Goal: Task Accomplishment & Management: Manage account settings

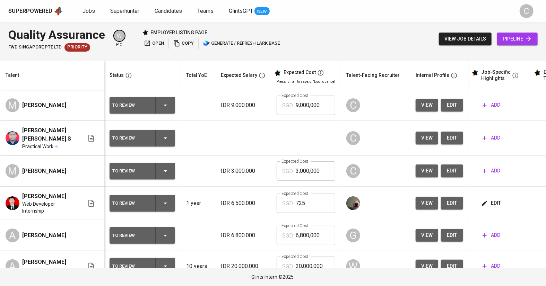
click at [243, 176] on td "IDR 3.000.000" at bounding box center [243, 171] width 56 height 31
click at [489, 109] on span "add" at bounding box center [491, 105] width 18 height 9
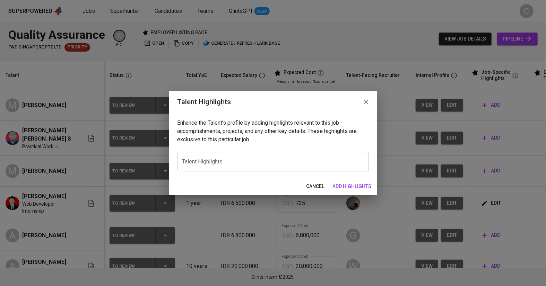
click at [261, 165] on div "x Talent Highlights" at bounding box center [272, 161] width 191 height 19
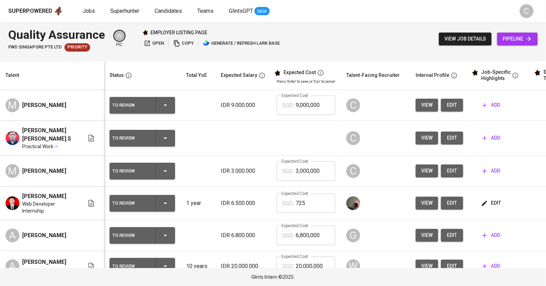
click at [487, 167] on span "add" at bounding box center [491, 171] width 18 height 9
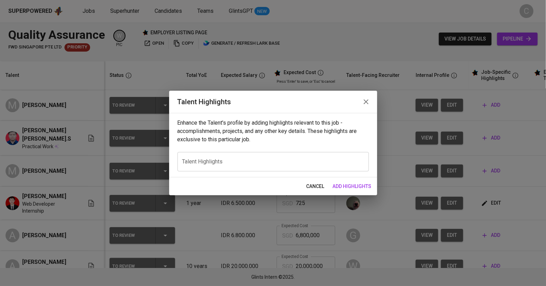
click at [343, 168] on div "x Talent Highlights" at bounding box center [272, 161] width 191 height 19
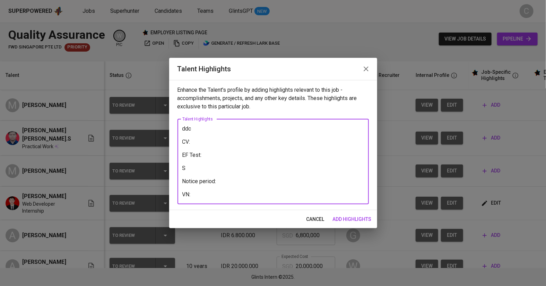
click at [216, 156] on textarea "ddc CV: EF Test: S Notice period: VN:" at bounding box center [273, 161] width 182 height 72
paste textarea "[URL][DOMAIN_NAME]"
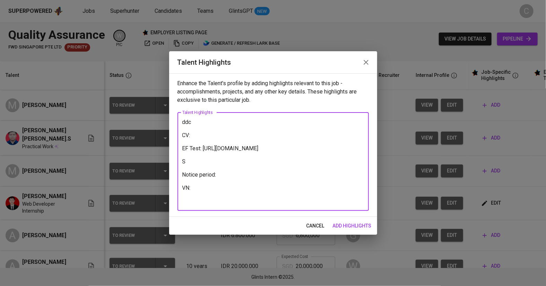
click at [208, 134] on textarea "ddc CV: EF Test: [URL][DOMAIN_NAME] S Notice period: VN:" at bounding box center [273, 162] width 182 height 86
paste textarea "[URL][DOMAIN_NAME]"
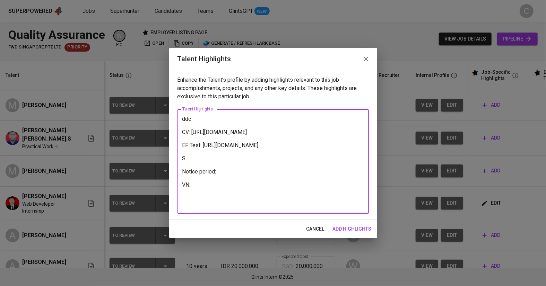
type textarea "ddc CV: [URL][DOMAIN_NAME] EF Test: [URL][DOMAIN_NAME] S Notice period: VN:"
click at [352, 221] on div "cancel add highlights" at bounding box center [273, 229] width 208 height 18
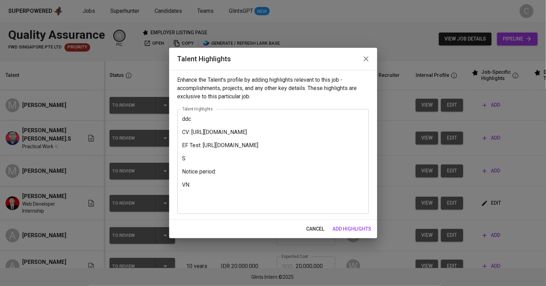
click at [353, 228] on span "add highlights" at bounding box center [352, 229] width 39 height 9
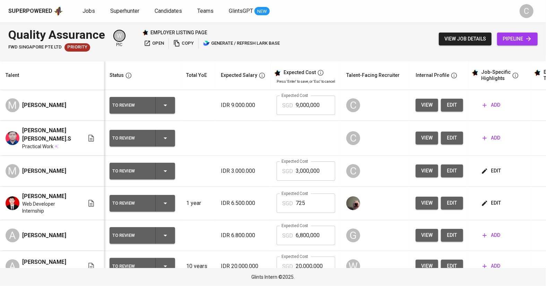
click at [494, 140] on span "add" at bounding box center [491, 138] width 18 height 9
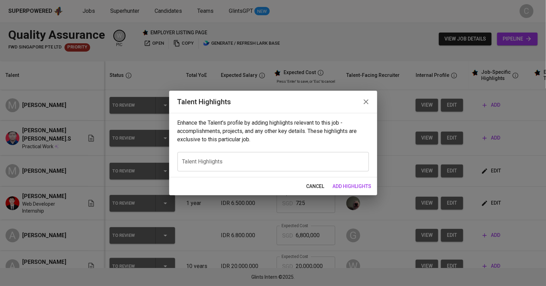
click at [221, 165] on textarea at bounding box center [273, 161] width 182 height 7
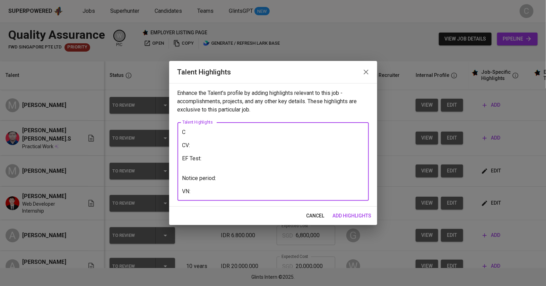
click at [210, 160] on textarea "C CV: EF Test: Notice period: VN:" at bounding box center [273, 162] width 182 height 66
paste textarea "[URL][DOMAIN_NAME]"
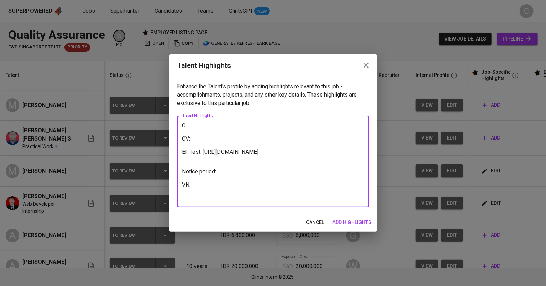
click at [199, 143] on textarea "C CV: EF Test: [URL][DOMAIN_NAME] Notice period: VN:" at bounding box center [273, 161] width 182 height 79
click at [198, 139] on textarea "C CV: EF Test: [URL][DOMAIN_NAME] Notice period: VN:" at bounding box center [273, 161] width 182 height 79
paste textarea "[URL][DOMAIN_NAME]"
type textarea "C CV: [URL][DOMAIN_NAME] EF Test: [URL][DOMAIN_NAME] Notice period: VN:"
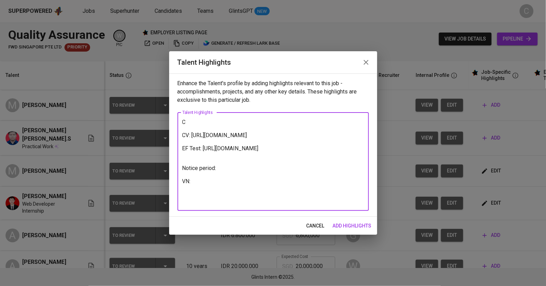
click at [355, 225] on span "add highlights" at bounding box center [352, 226] width 39 height 9
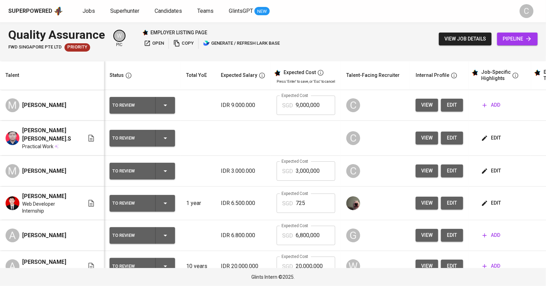
click at [490, 104] on span "add" at bounding box center [491, 105] width 18 height 9
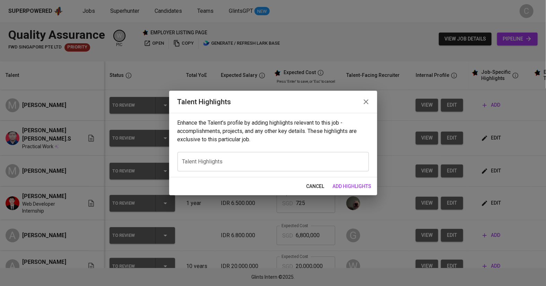
click at [207, 165] on div "x Talent Highlights" at bounding box center [272, 161] width 191 height 19
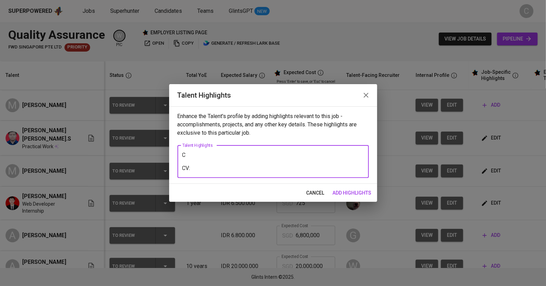
paste textarea "[URL][DOMAIN_NAME]"
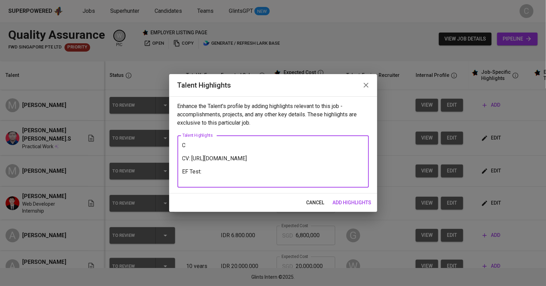
paste textarea "[URL][DOMAIN_NAME]"
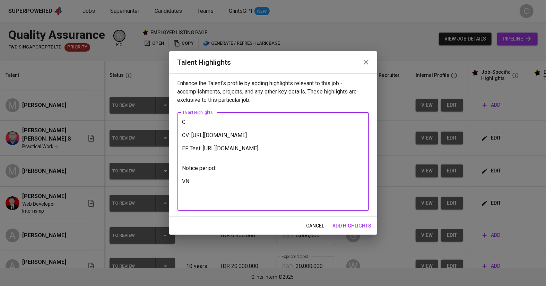
type textarea "C CV: [URL][DOMAIN_NAME] EF Test: [URL][DOMAIN_NAME] Notice period: VN:"
click at [335, 226] on span "add highlights" at bounding box center [352, 226] width 39 height 9
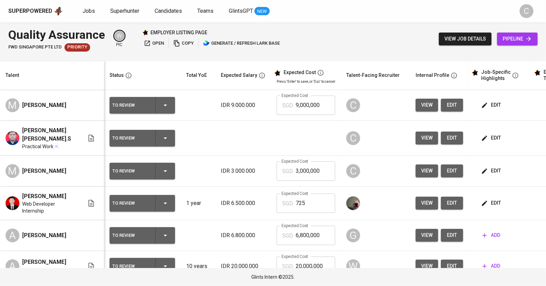
click at [160, 40] on span "open" at bounding box center [154, 44] width 20 height 8
click at [456, 105] on button "edit" at bounding box center [452, 105] width 22 height 13
click at [457, 139] on button "edit" at bounding box center [452, 138] width 22 height 13
click at [448, 173] on span "edit" at bounding box center [451, 171] width 11 height 9
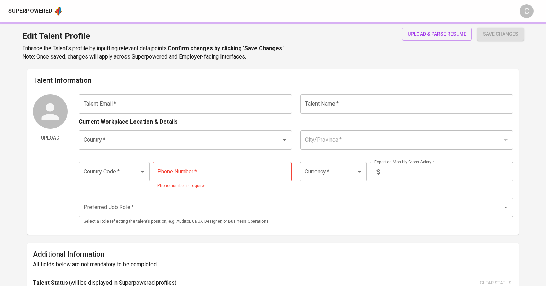
type input "dedyhartono422@gmail.com"
type input "Dedy Hartono Pranata.S"
type input "[GEOGRAPHIC_DATA]"
type input "Batam, Kepulauan Riau"
type input "+62"
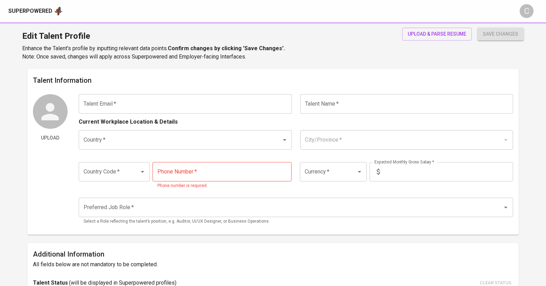
type input "822-8444-9953"
type input "IDR"
radio input "true"
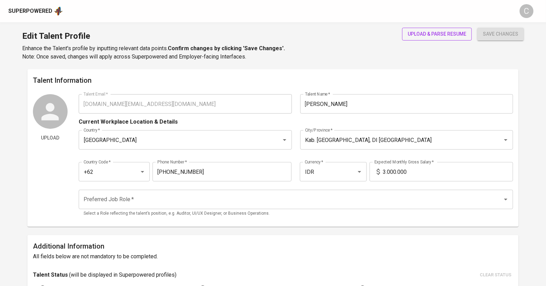
click at [421, 32] on span "upload & parse resume" at bounding box center [437, 34] width 59 height 9
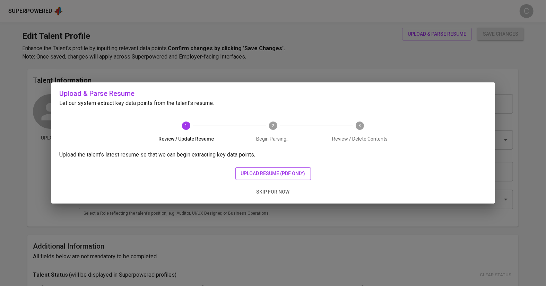
click at [265, 172] on span "upload resume (pdf only)" at bounding box center [273, 173] width 64 height 9
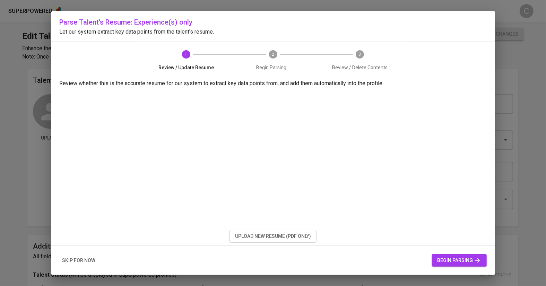
click at [468, 257] on span "begin parsing" at bounding box center [459, 260] width 44 height 9
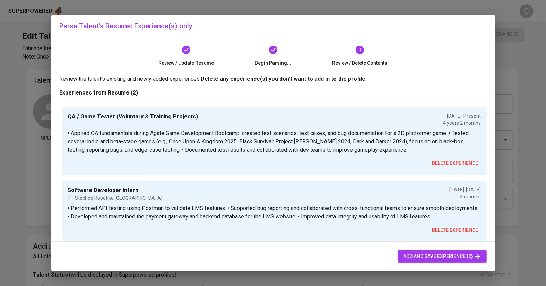
click at [419, 258] on span "add and save experience (2)" at bounding box center [442, 256] width 78 height 9
